Goal: Task Accomplishment & Management: Manage account settings

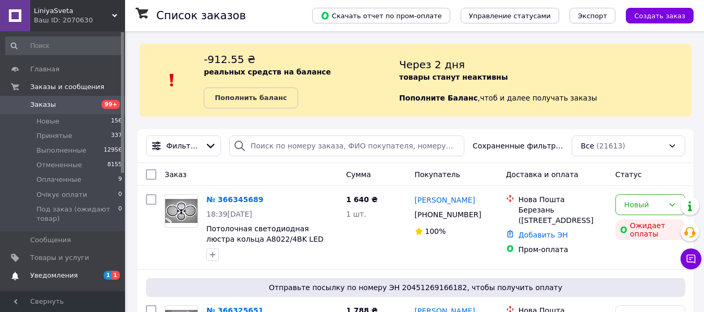
click at [73, 281] on link "Уведомления 1 1" at bounding box center [64, 276] width 128 height 18
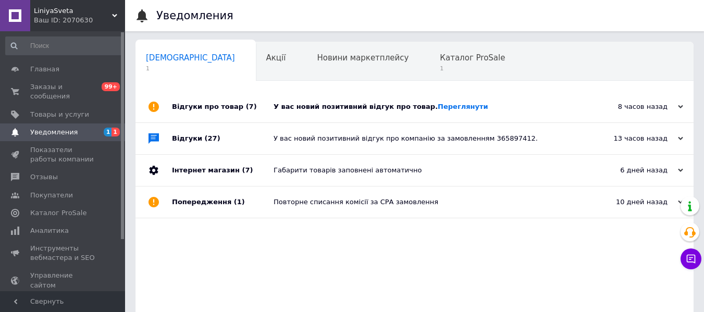
click at [323, 103] on div "У вас новий позитивний відгук про товар. [GEOGRAPHIC_DATA]" at bounding box center [425, 106] width 305 height 9
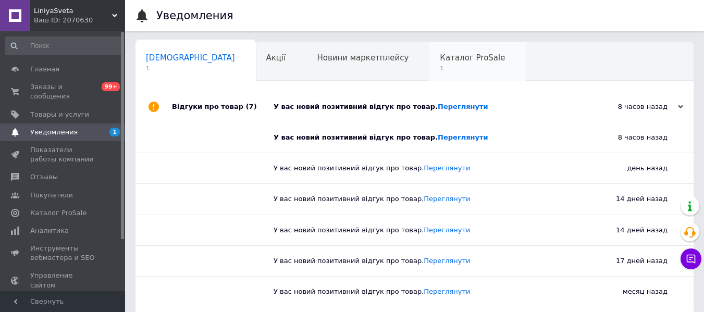
click at [440, 57] on span "Каталог ProSale" at bounding box center [472, 57] width 65 height 9
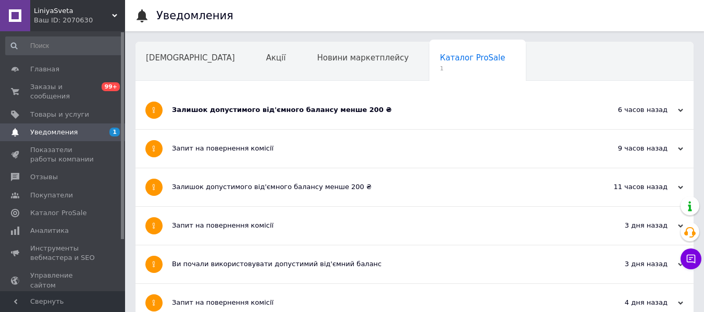
click at [271, 120] on div "Залишок допустимого від'ємного балансу менше 200 ₴" at bounding box center [375, 110] width 407 height 38
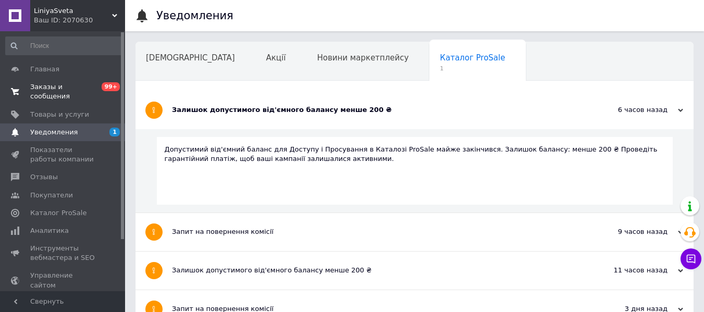
click at [55, 81] on link "Заказы и сообщения 0 99+" at bounding box center [64, 91] width 128 height 27
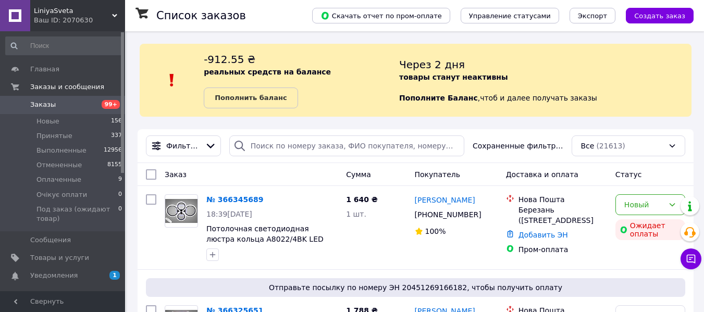
drag, startPoint x: 95, startPoint y: 107, endPoint x: 132, endPoint y: 39, distance: 78.1
click at [95, 107] on span "Заказы" at bounding box center [63, 104] width 66 height 9
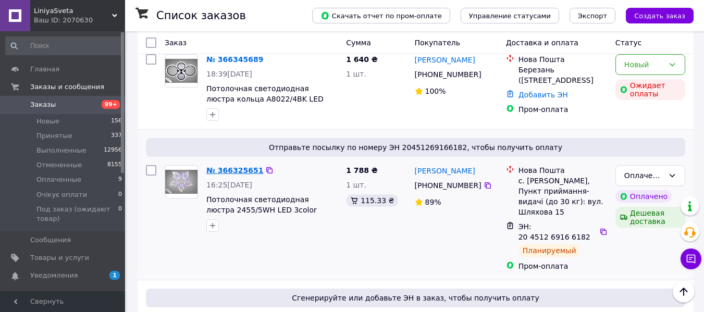
scroll to position [156, 0]
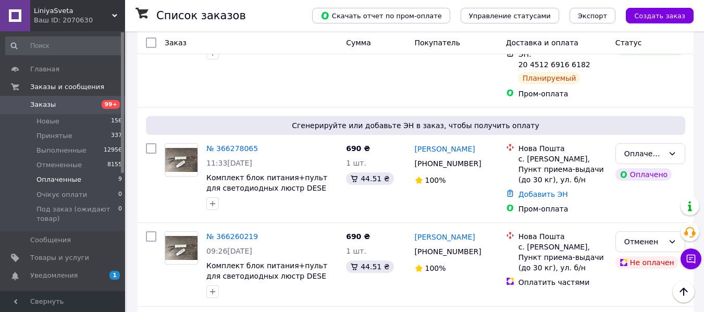
click at [81, 181] on li "Оплаченные 9" at bounding box center [64, 179] width 128 height 15
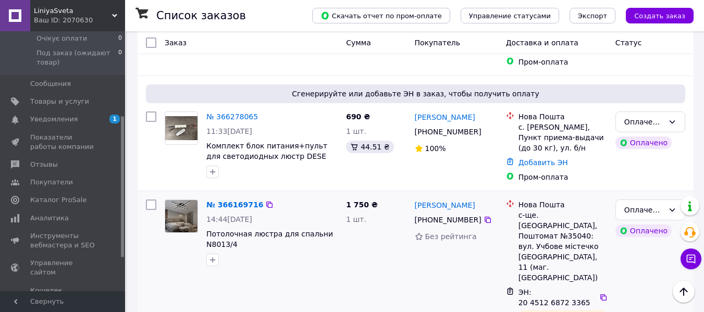
scroll to position [312, 0]
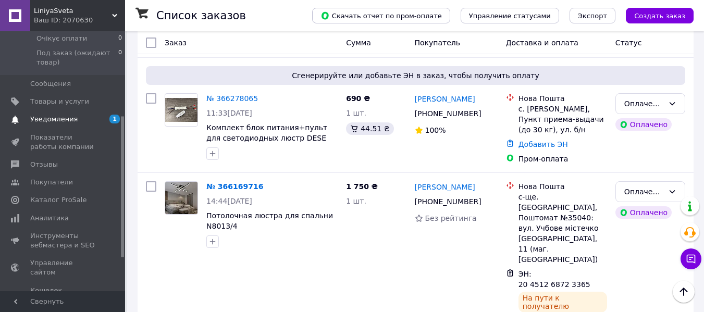
click at [100, 127] on link "Уведомления 1" at bounding box center [64, 119] width 128 height 18
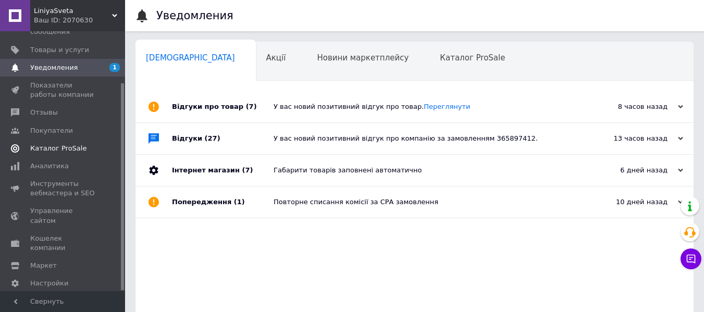
click at [51, 144] on span "Каталог ProSale" at bounding box center [58, 148] width 56 height 9
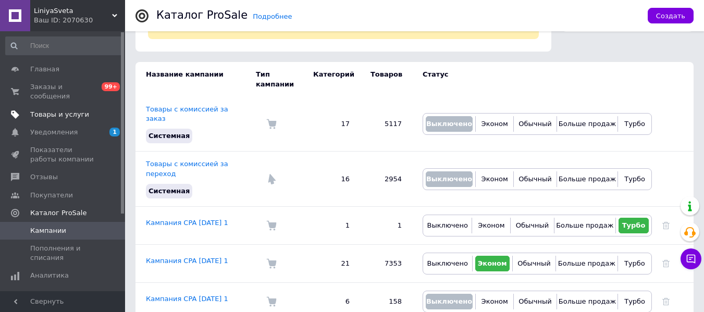
click at [50, 112] on link "Товары и услуги" at bounding box center [64, 115] width 128 height 18
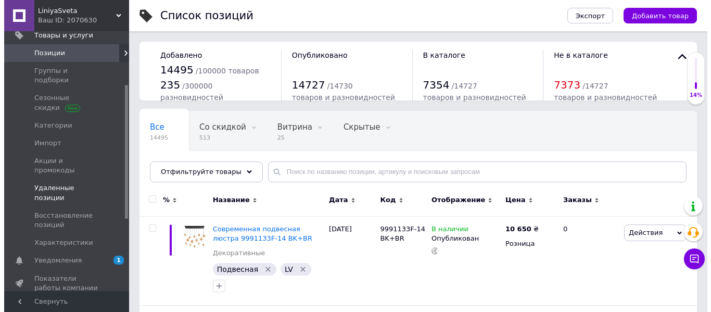
scroll to position [156, 0]
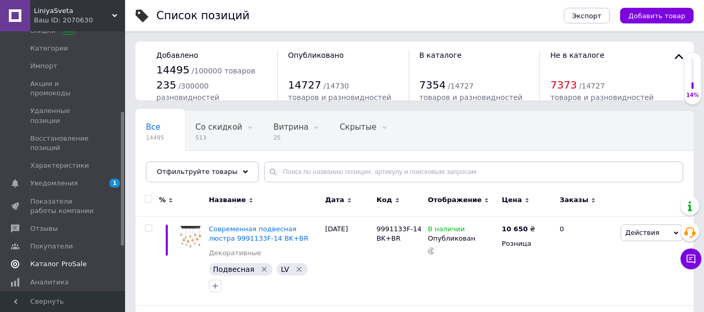
click at [59, 259] on span "Каталог ProSale" at bounding box center [58, 263] width 56 height 9
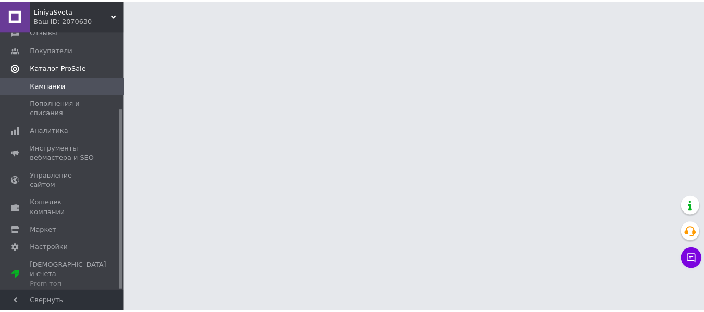
scroll to position [110, 0]
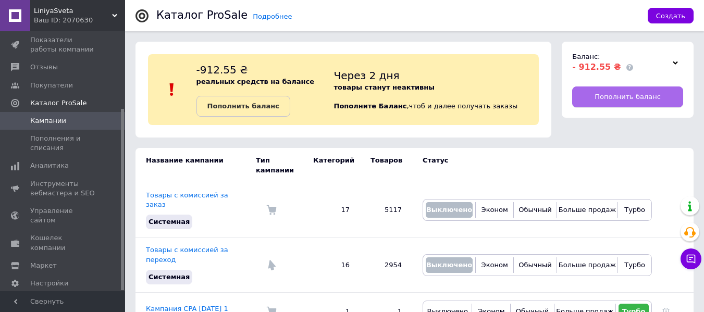
click at [622, 92] on span "Пополнить баланс" at bounding box center [627, 96] width 66 height 9
